Goal: Use online tool/utility

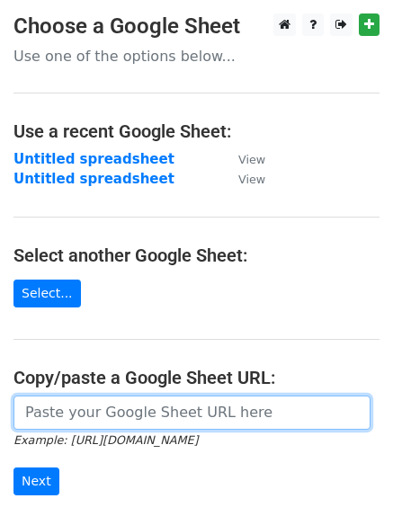
click at [172, 424] on input "url" at bounding box center [191, 413] width 357 height 34
paste input "[URL][DOMAIN_NAME]"
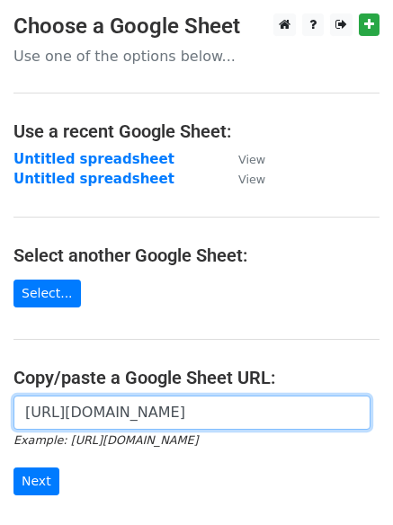
scroll to position [0, 378]
type input "[URL][DOMAIN_NAME]"
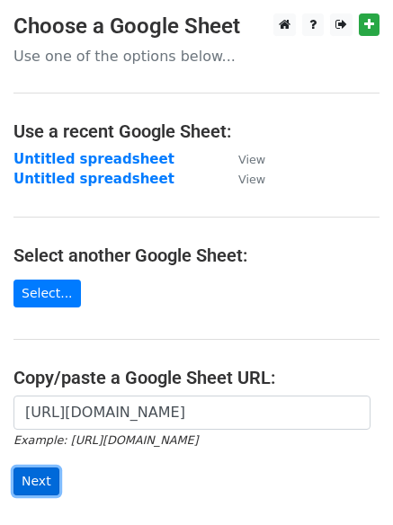
scroll to position [0, 0]
click at [41, 489] on input "Next" at bounding box center [36, 482] width 46 height 28
